Goal: Find specific page/section: Find specific page/section

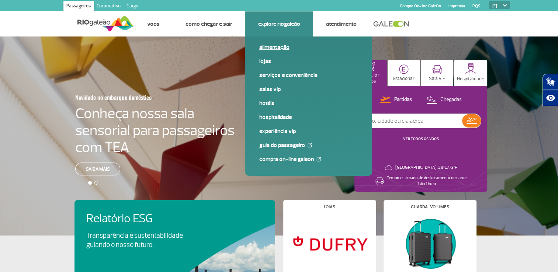
click at [278, 49] on link "Alimentação" at bounding box center [308, 47] width 99 height 8
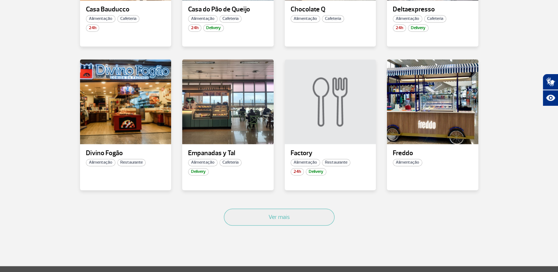
scroll to position [460, 0]
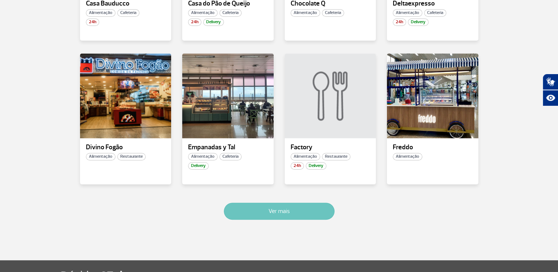
click at [272, 212] on button "Ver mais" at bounding box center [279, 211] width 111 height 17
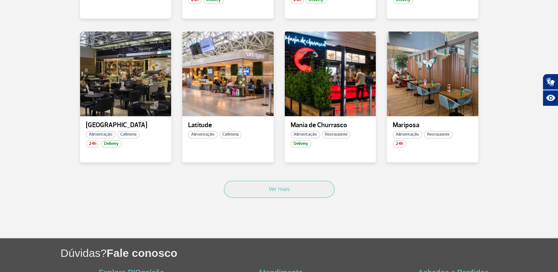
scroll to position [876, 0]
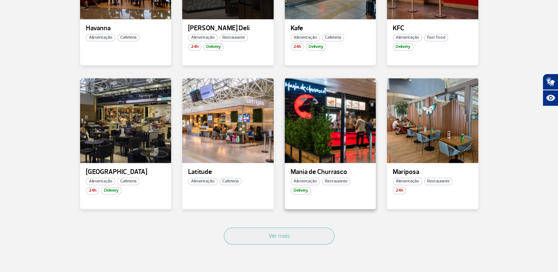
click at [319, 170] on p "Mania de Churrasco" at bounding box center [331, 172] width 80 height 7
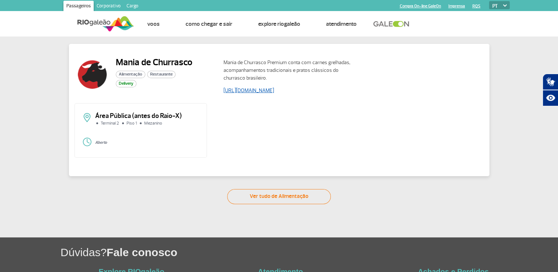
click at [261, 91] on link "https://maniadechurrasco.com.br/" at bounding box center [248, 90] width 51 height 6
